Goal: Navigation & Orientation: Go to known website

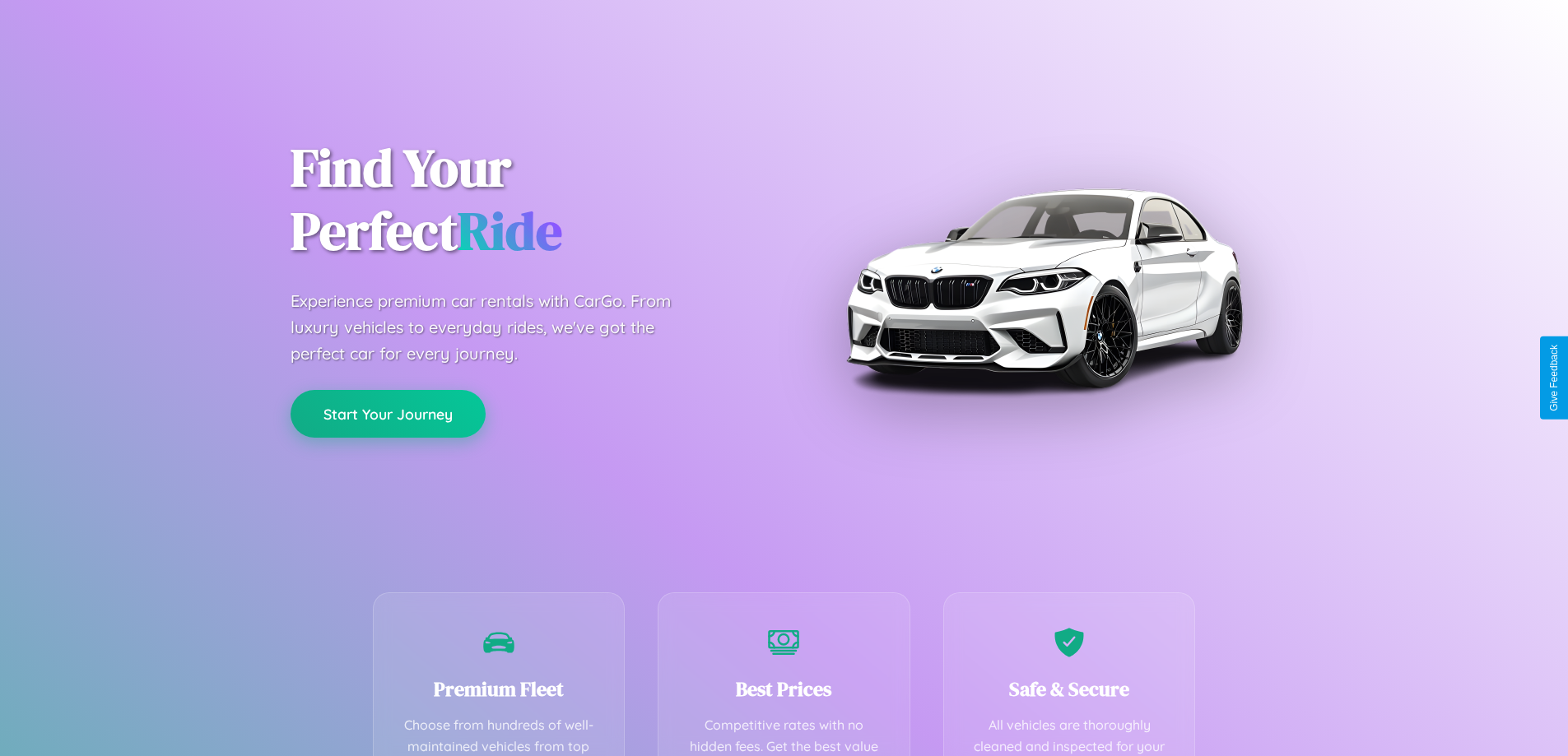
click at [388, 414] on button "Start Your Journey" at bounding box center [388, 414] width 195 height 47
click at [388, 414] on button "Start Your Journey" at bounding box center [388, 414] width 195 height 47
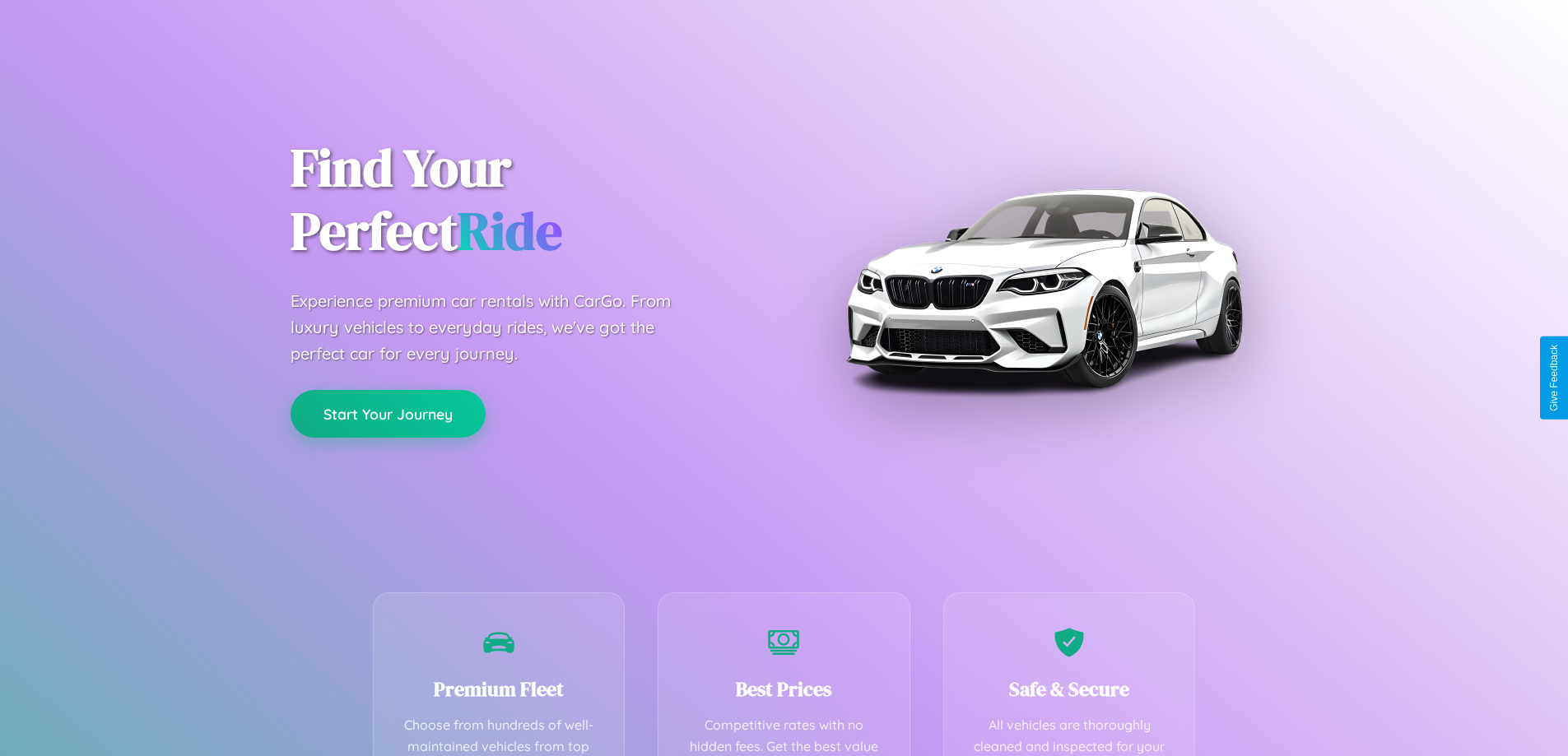
click at [388, 414] on button "Start Your Journey" at bounding box center [388, 414] width 195 height 47
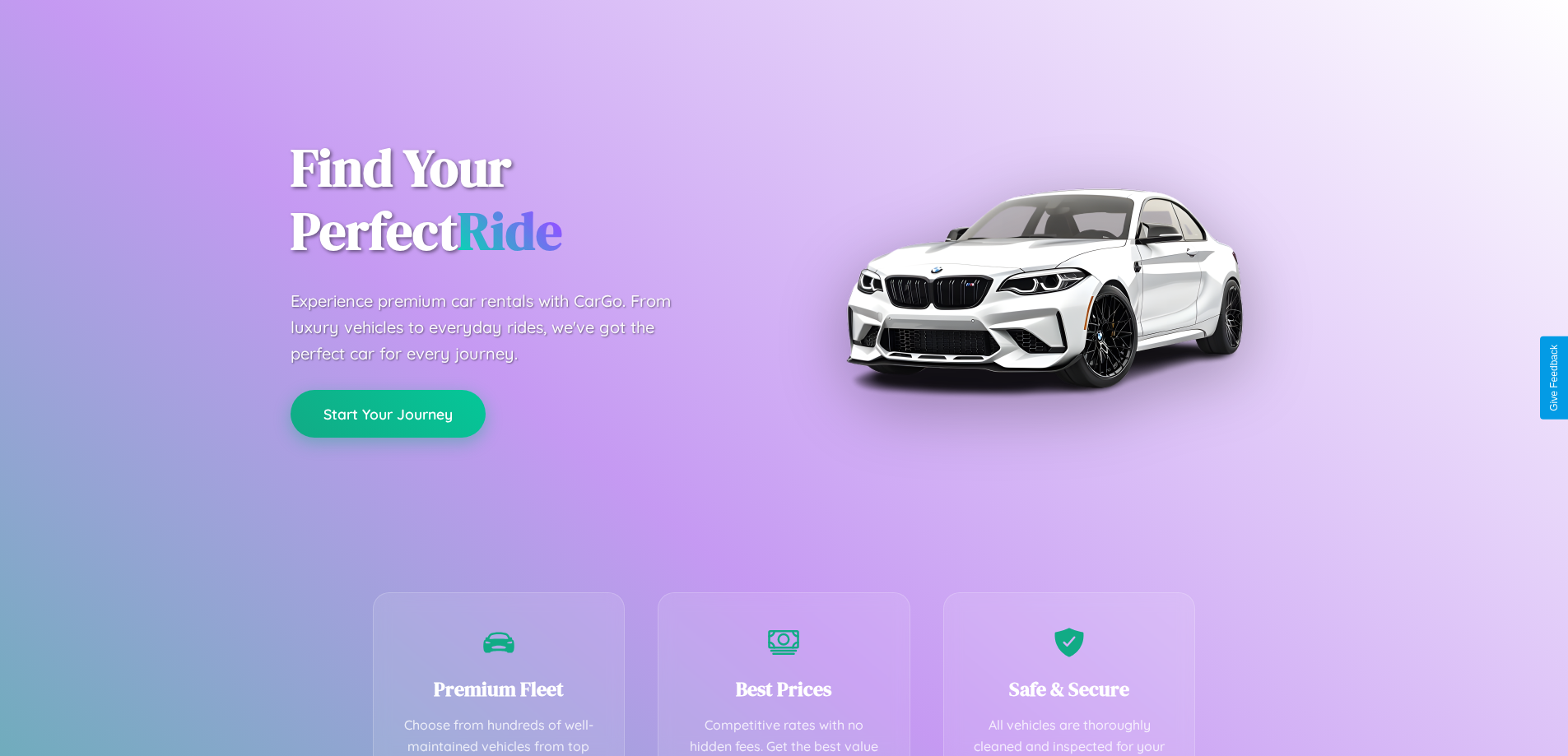
click at [388, 414] on button "Start Your Journey" at bounding box center [388, 414] width 195 height 47
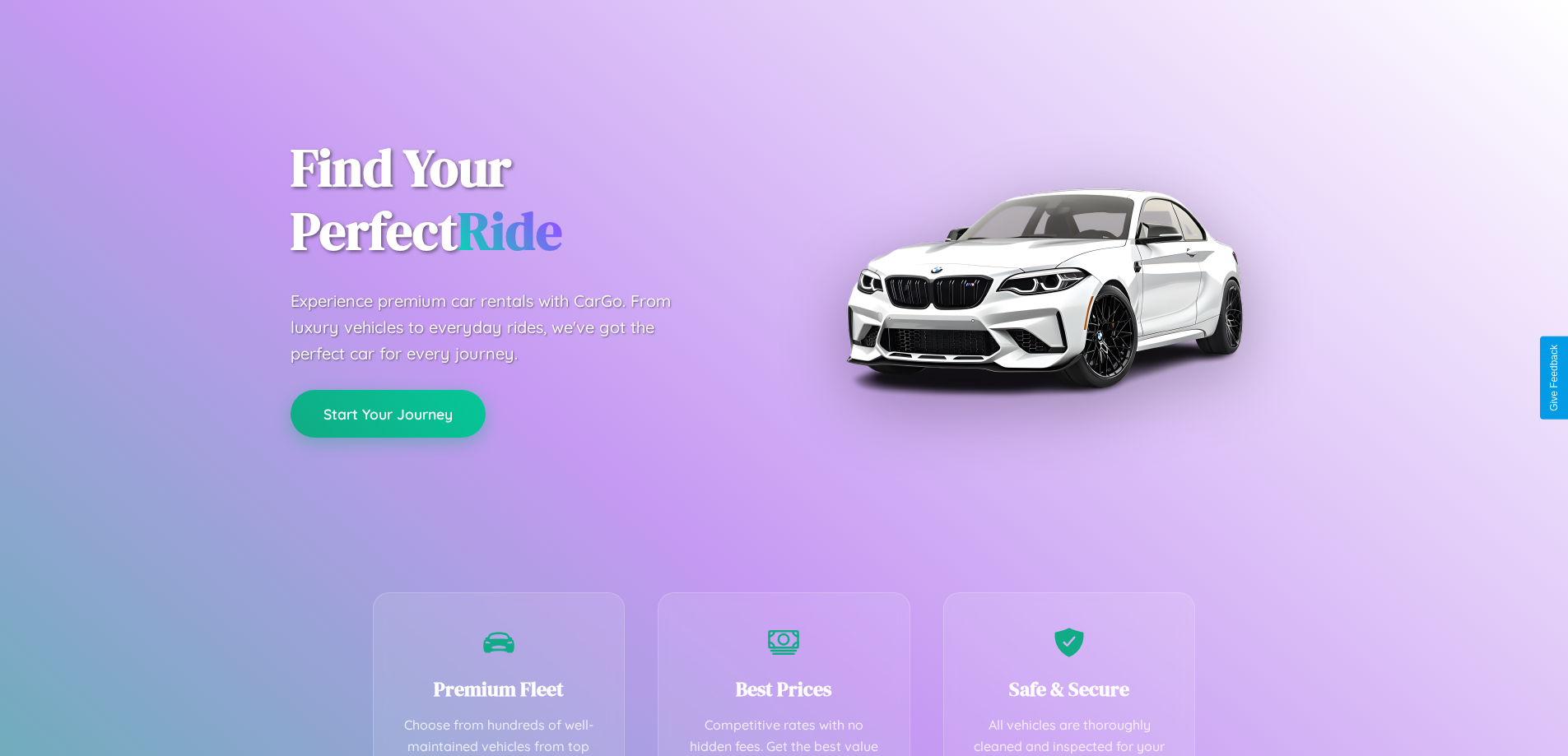
click at [388, 414] on button "Start Your Journey" at bounding box center [388, 414] width 195 height 47
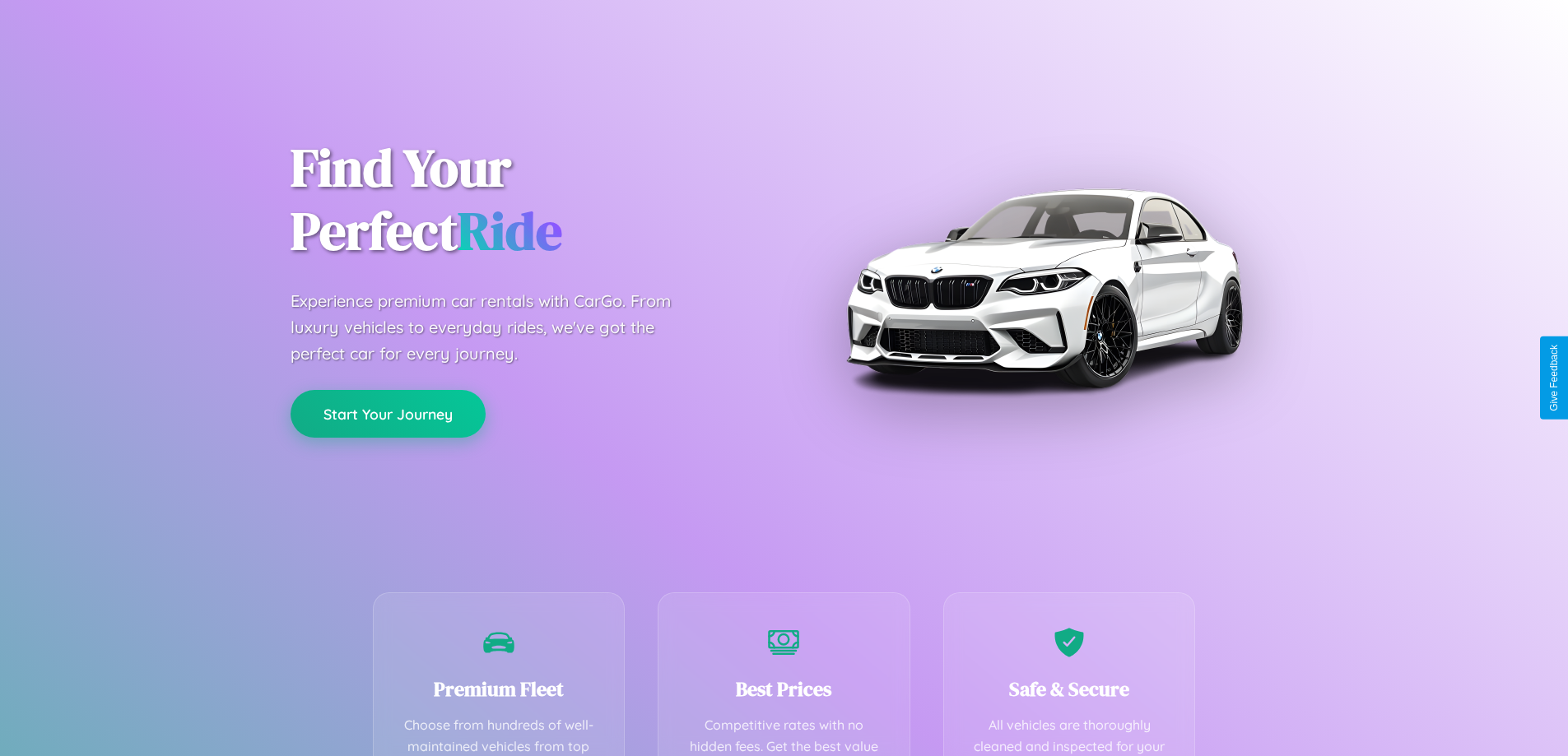
click at [388, 414] on button "Start Your Journey" at bounding box center [388, 414] width 195 height 47
